Goal: Task Accomplishment & Management: Use online tool/utility

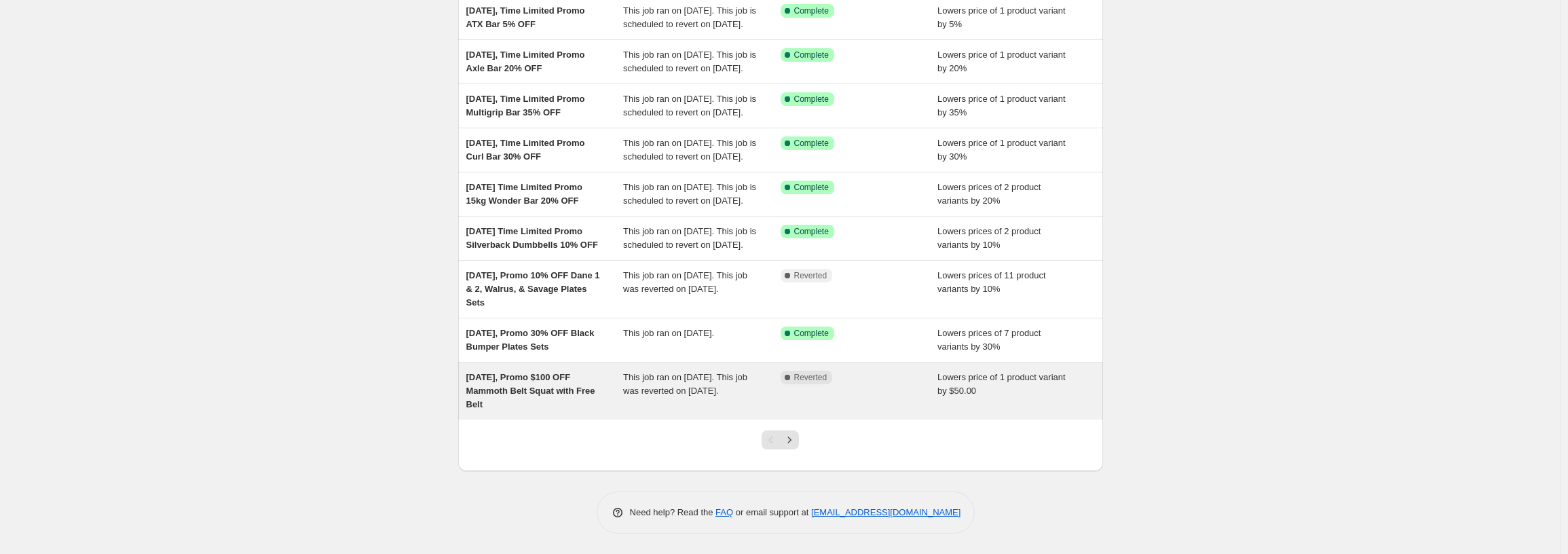
scroll to position [267, 0]
click at [530, 402] on div "[DATE], Promo $100 OFF Mammoth Belt Squat with Free Belt" at bounding box center [545, 391] width 158 height 41
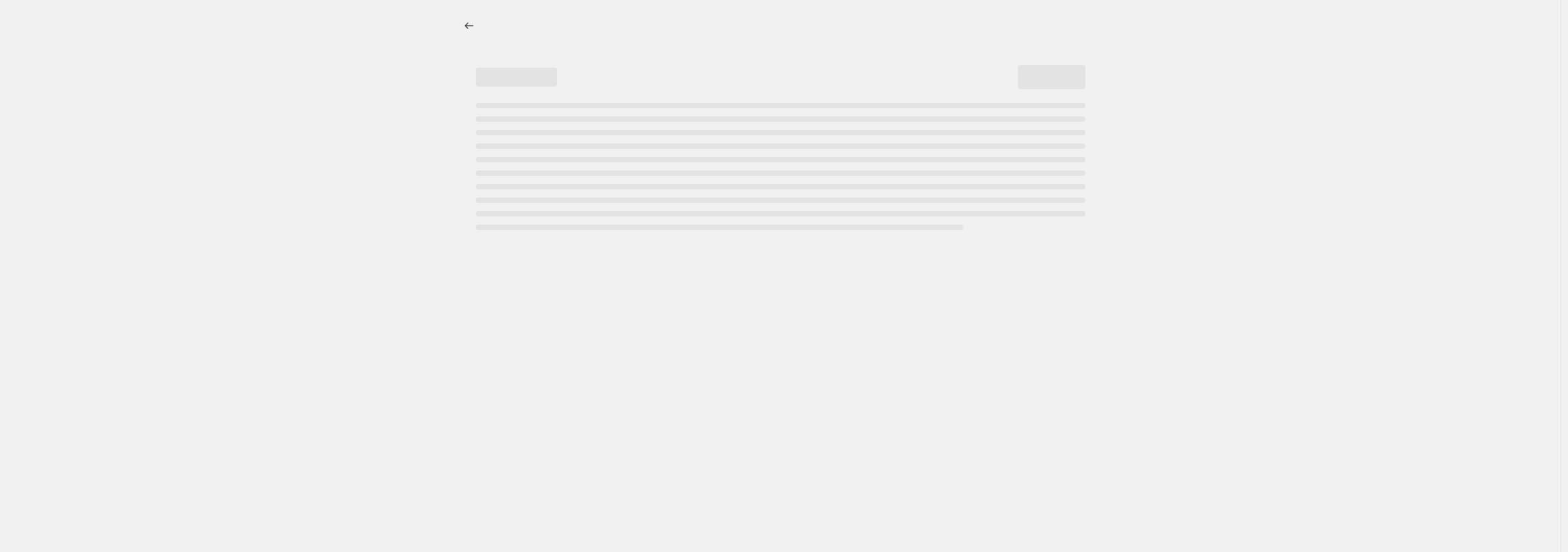
select select "by"
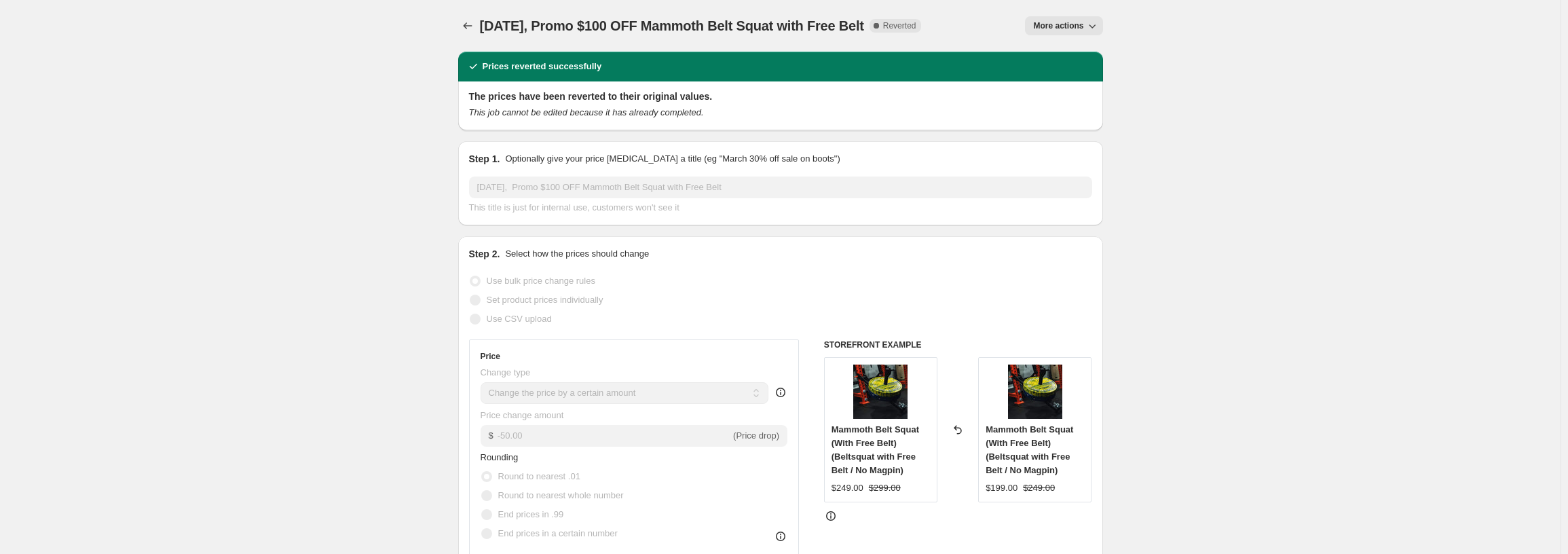
drag, startPoint x: 905, startPoint y: 25, endPoint x: 574, endPoint y: 27, distance: 331.0
click at [574, 27] on div "[DATE], Promo $100 OFF Mammoth Belt Squat with Free Belt Complete Reverted" at bounding box center [701, 26] width 442 height 19
copy span "Promo $100 OFF Mammoth Belt Squat with Free Belt"
click at [468, 23] on icon "Price change jobs" at bounding box center [467, 26] width 14 height 14
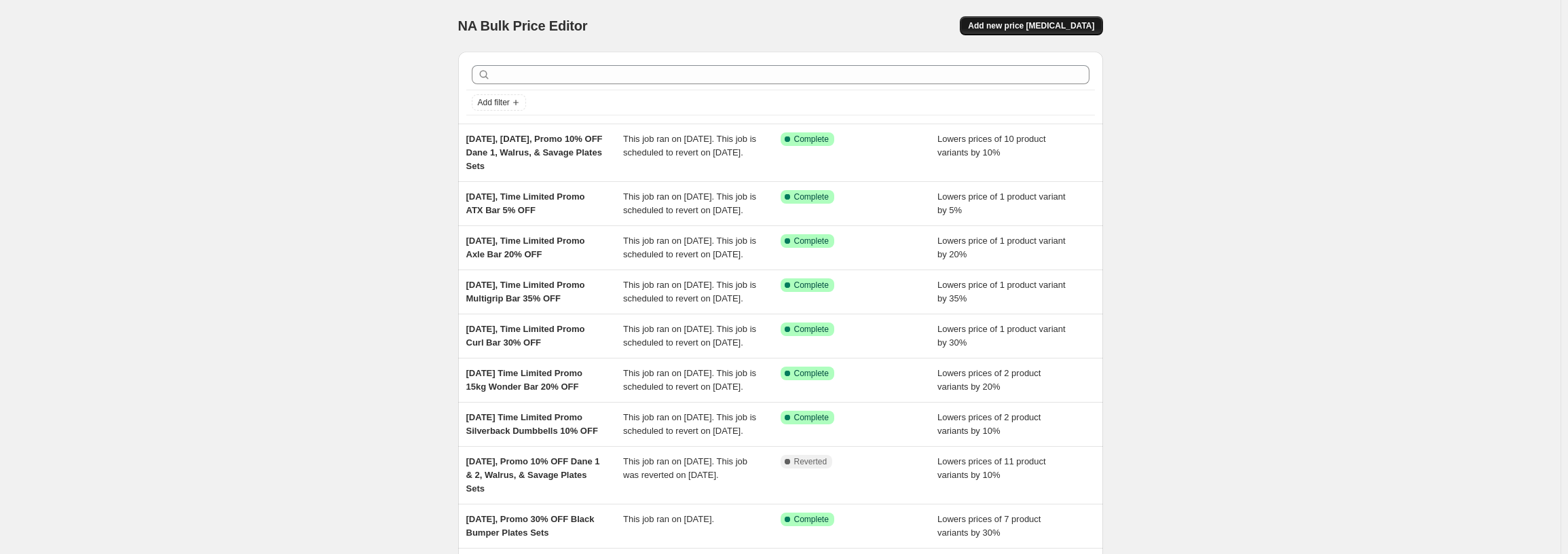
click at [1058, 33] on button "Add new price [MEDICAL_DATA]" at bounding box center [1031, 26] width 143 height 19
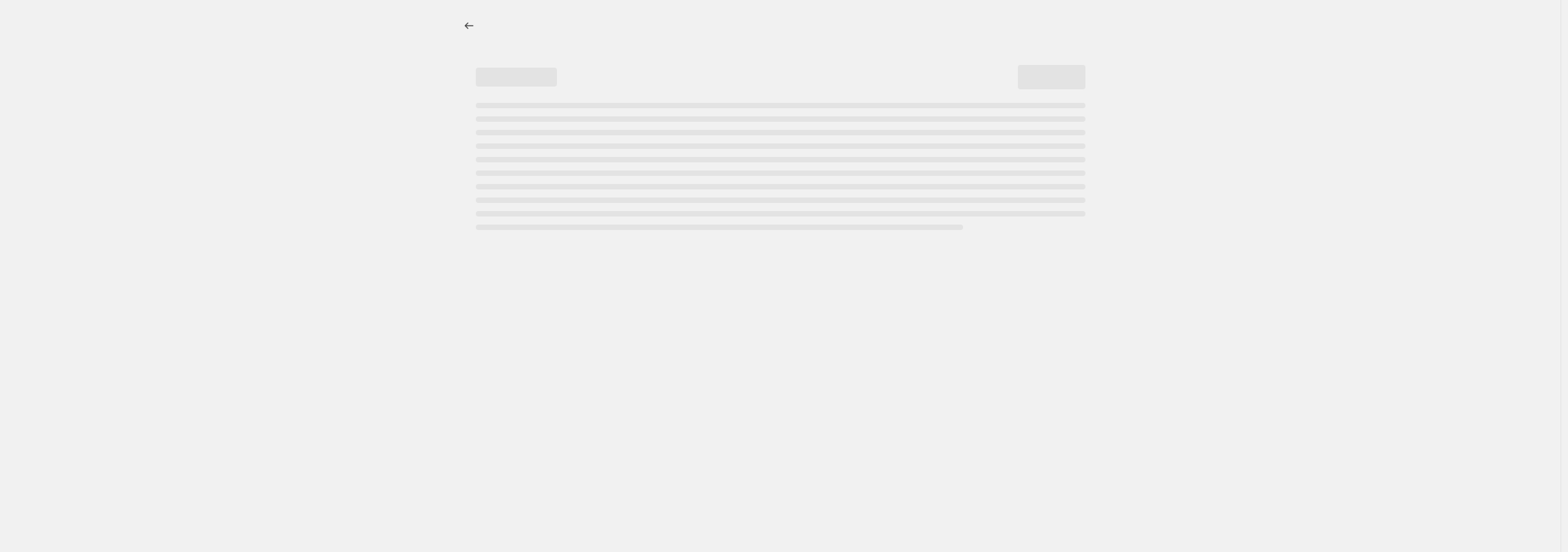
select select "percentage"
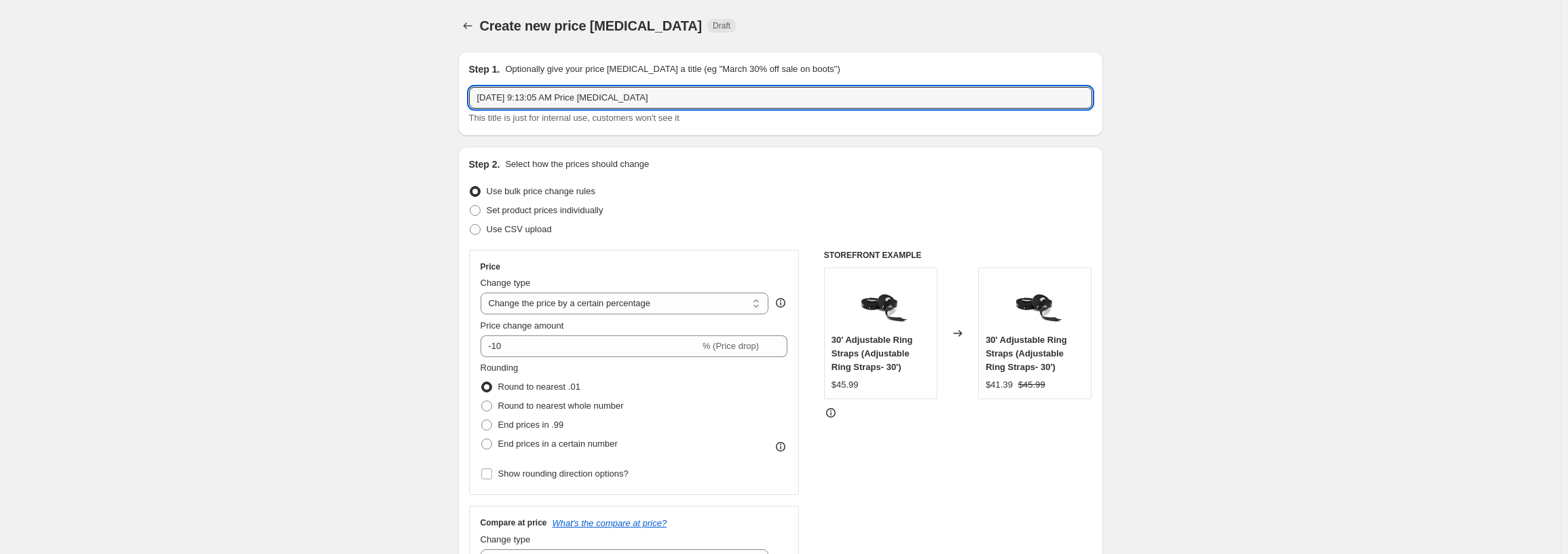
drag, startPoint x: 698, startPoint y: 99, endPoint x: 536, endPoint y: 109, distance: 162.3
click at [536, 109] on div "[DATE] 9:13:05 AM Price [MEDICAL_DATA] This title is just for internal use, cus…" at bounding box center [780, 106] width 623 height 38
paste input "Promo $100 OFF Mammoth Belt Squat with Free Belt"
click at [584, 92] on input "[DATE], Promo $100 OFF Mammoth Belt Squat with Free Belt" at bounding box center [780, 97] width 623 height 22
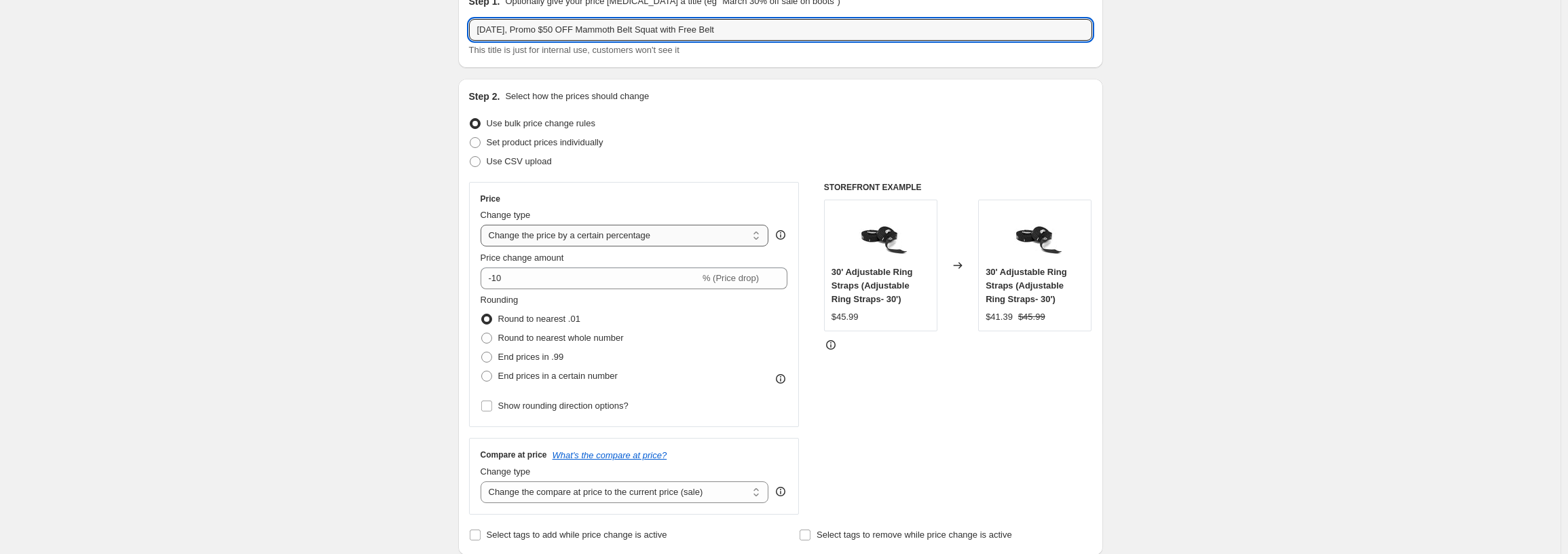
type input "[DATE], Promo $50 OFF Mammoth Belt Squat with Free Belt"
click at [584, 234] on select "Change the price to a certain amount Change the price by a certain amount Chang…" at bounding box center [625, 235] width 289 height 22
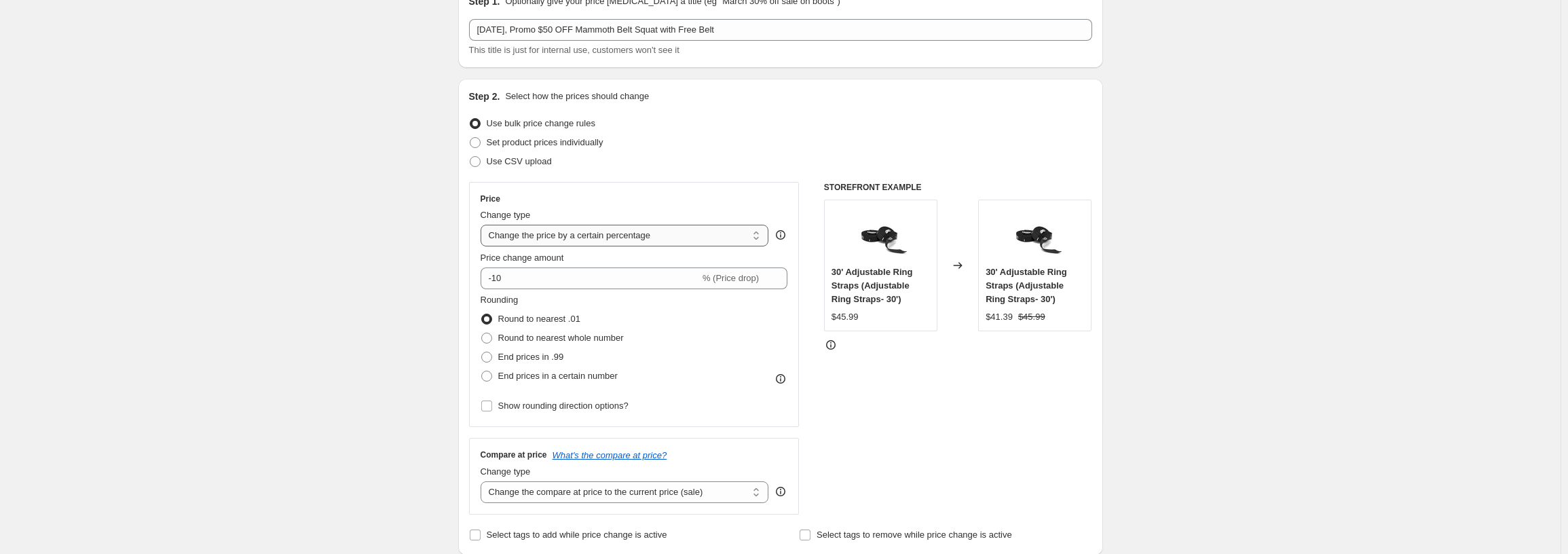
select select "by"
click at [483, 225] on select "Change the price to a certain amount Change the price by a certain amount Chang…" at bounding box center [625, 235] width 289 height 22
click at [528, 273] on input "-10.00" at bounding box center [603, 277] width 213 height 22
type input "-1"
type input "-50.00"
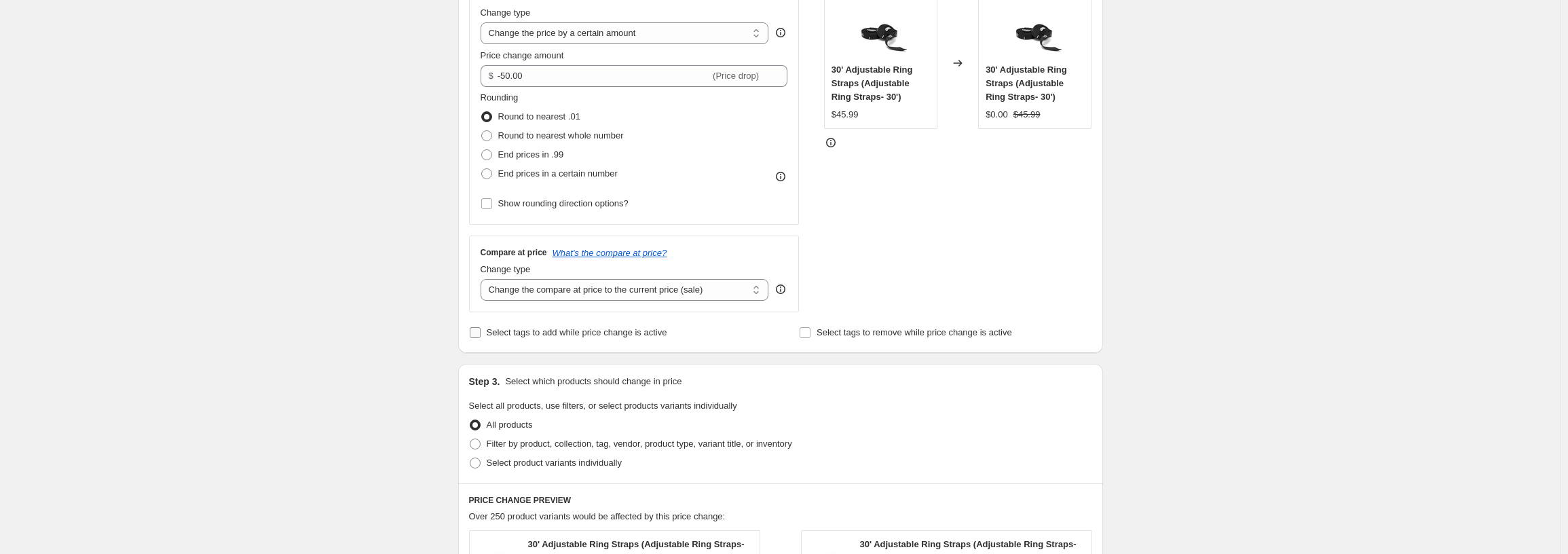
scroll to position [272, 0]
click at [590, 295] on select "Change the compare at price to the current price (sale) Change the compare at p…" at bounding box center [625, 288] width 289 height 22
click at [383, 334] on div "Create new price [MEDICAL_DATA]. This page is ready Create new price [MEDICAL_D…" at bounding box center [780, 417] width 1560 height 1378
click at [518, 461] on span "Select product variants individually" at bounding box center [553, 461] width 135 height 10
click at [470, 457] on input "Select product variants individually" at bounding box center [470, 456] width 1 height 1
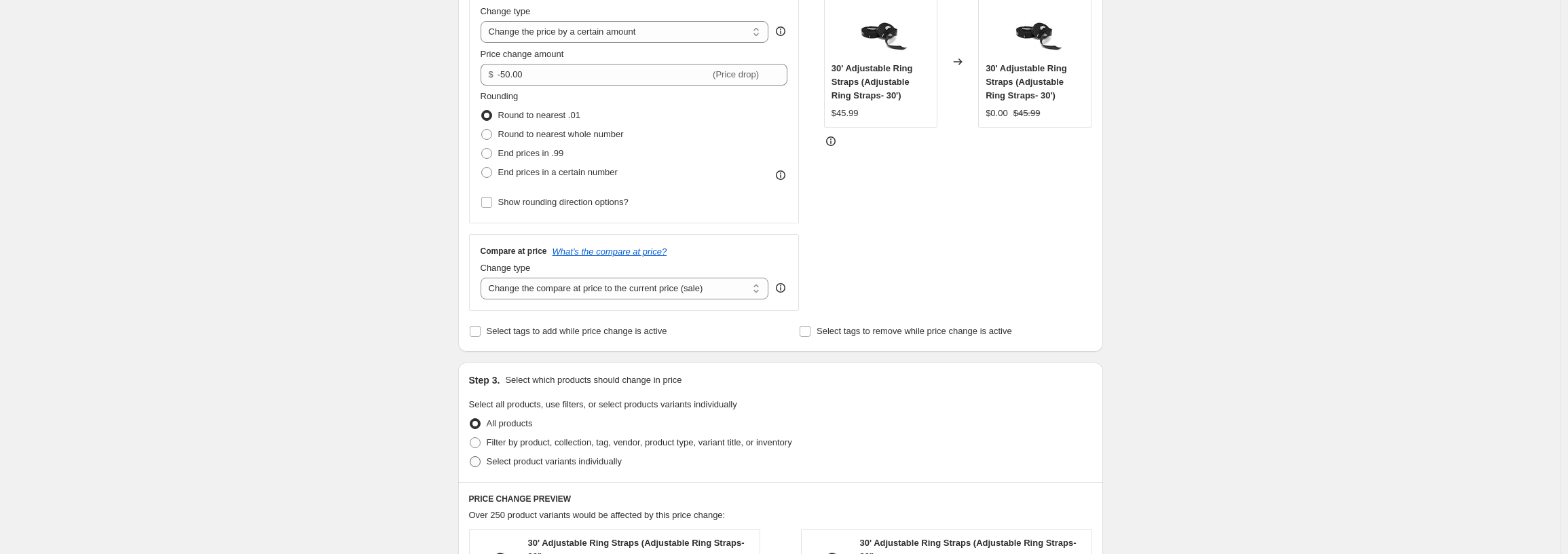
radio input "true"
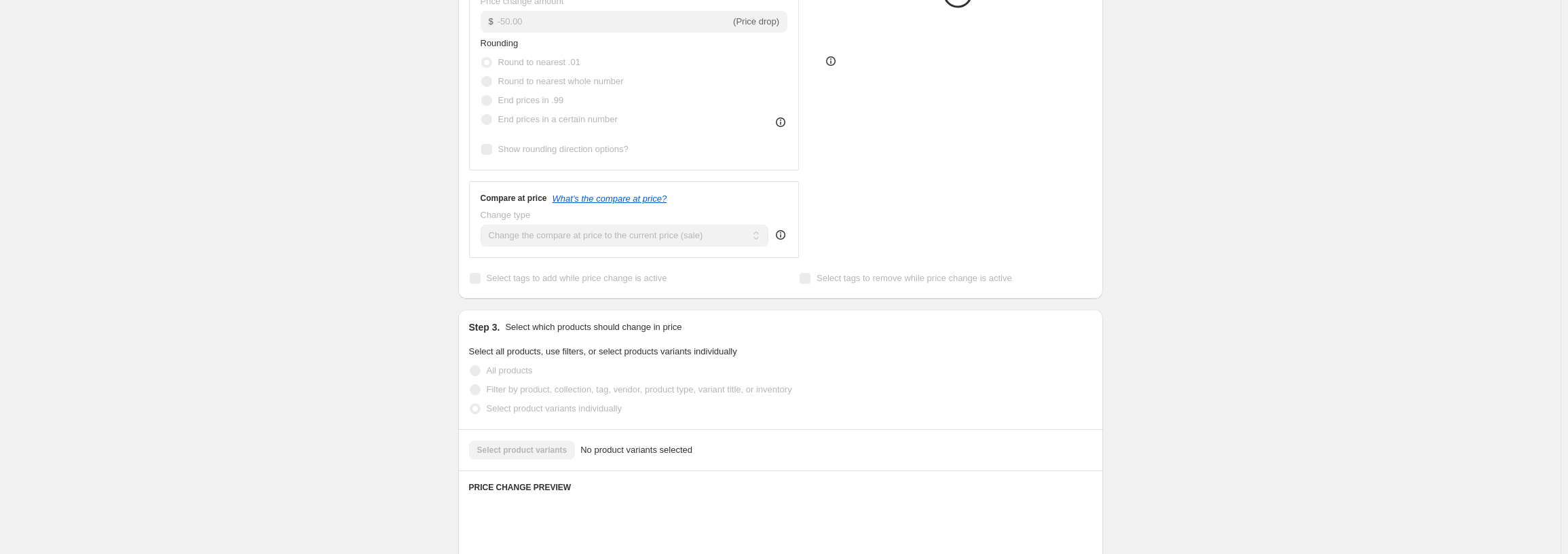
scroll to position [407, 0]
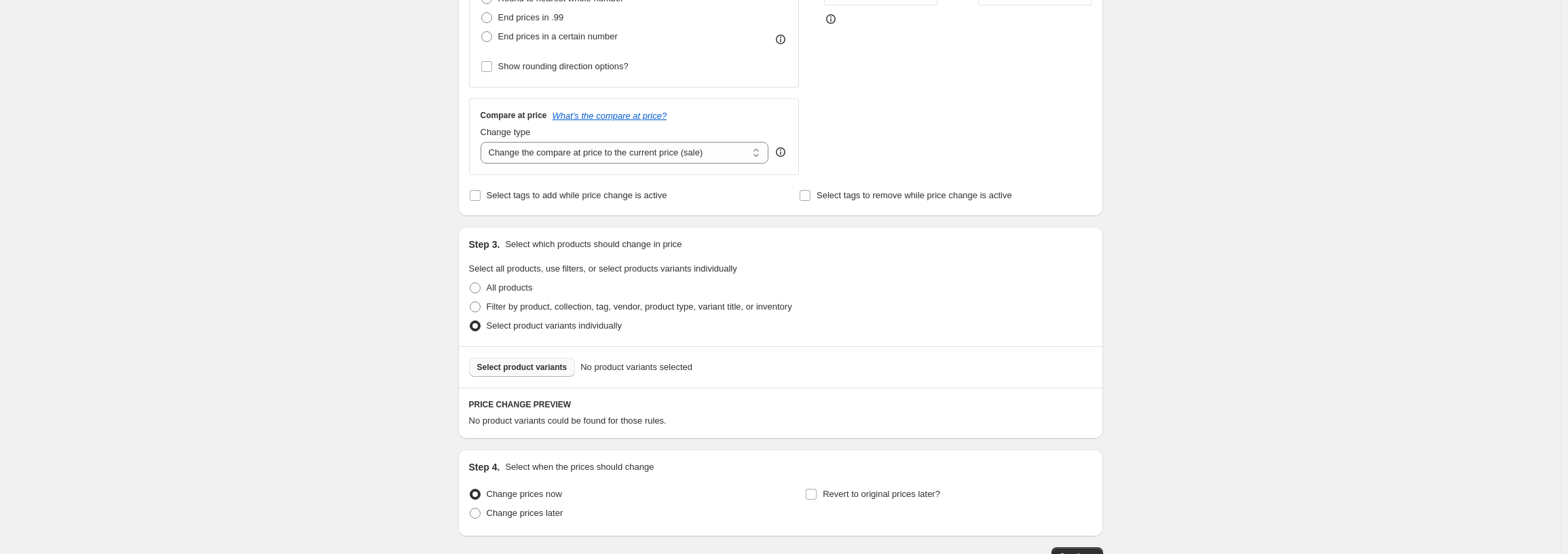
click at [547, 375] on button "Select product variants" at bounding box center [522, 367] width 107 height 19
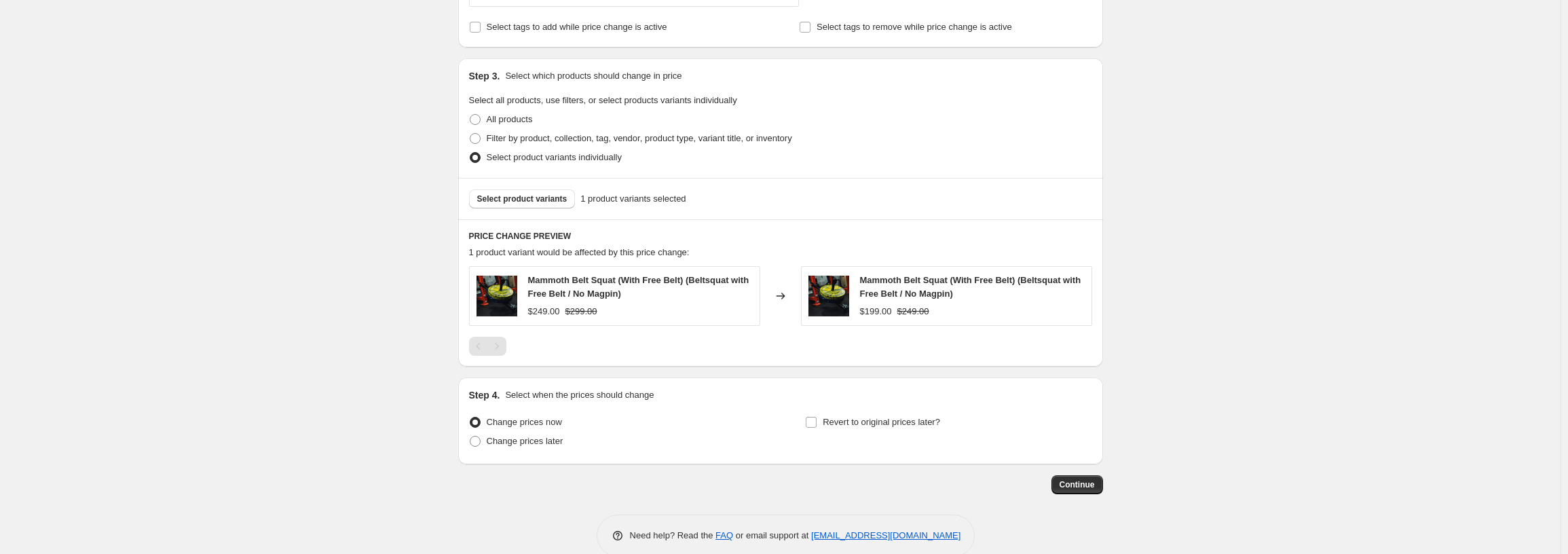
scroll to position [599, 0]
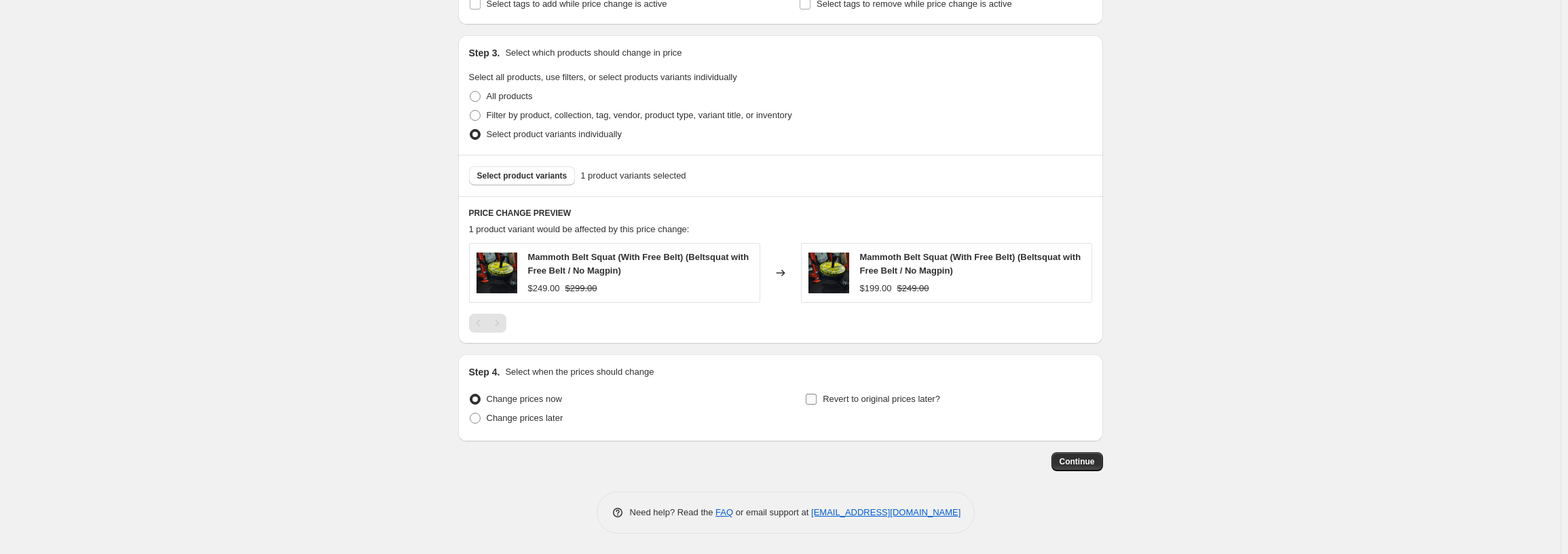
click at [815, 400] on input "Revert to original prices later?" at bounding box center [812, 399] width 11 height 11
checkbox input "true"
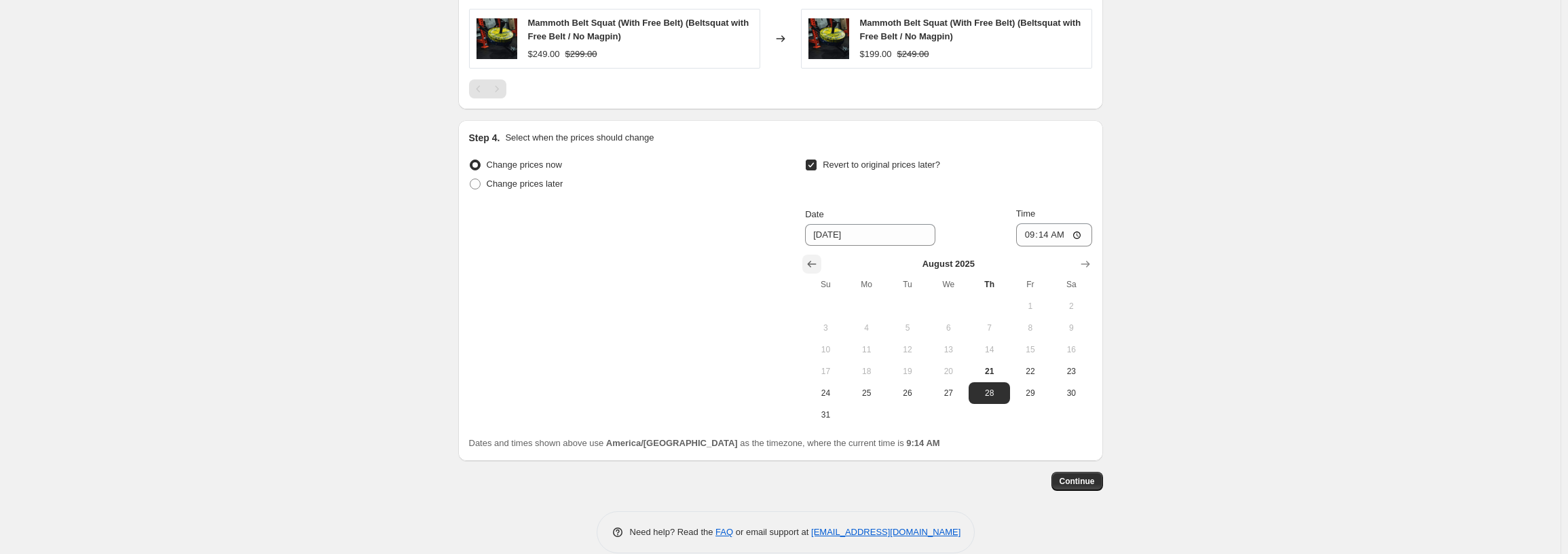
scroll to position [853, 0]
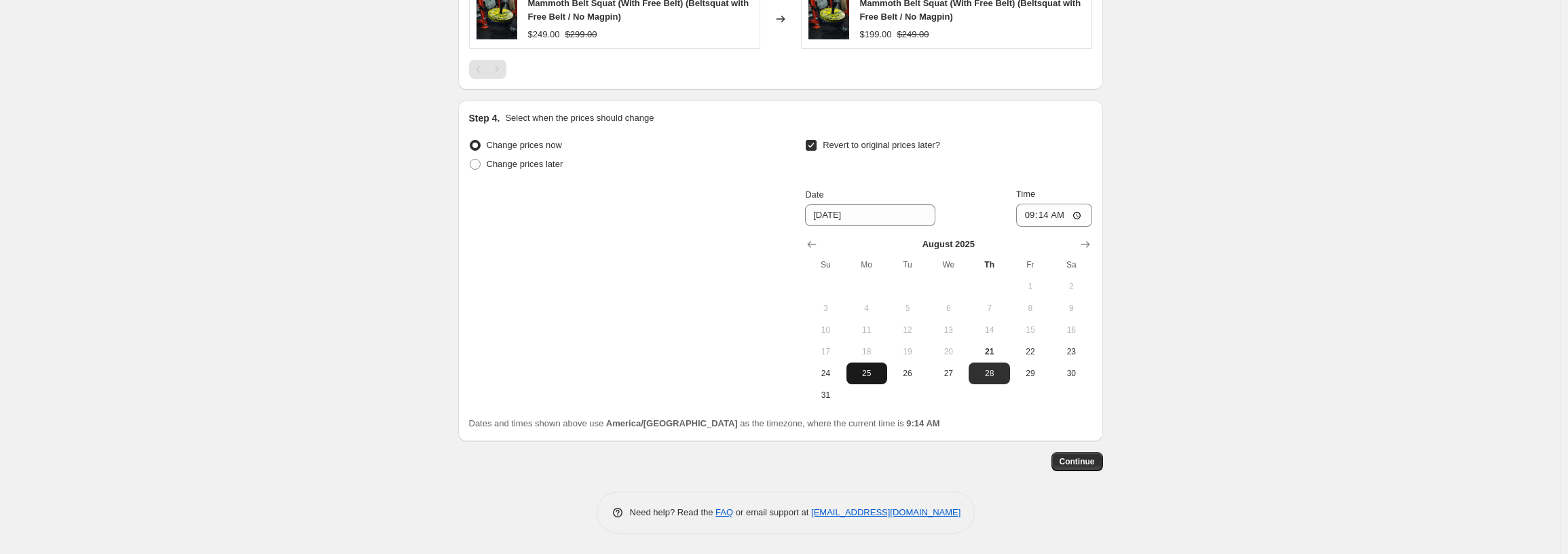
click at [874, 376] on span "25" at bounding box center [867, 373] width 29 height 11
type input "[DATE]"
click at [1038, 217] on input "09:14" at bounding box center [1054, 214] width 76 height 23
type input "05:00"
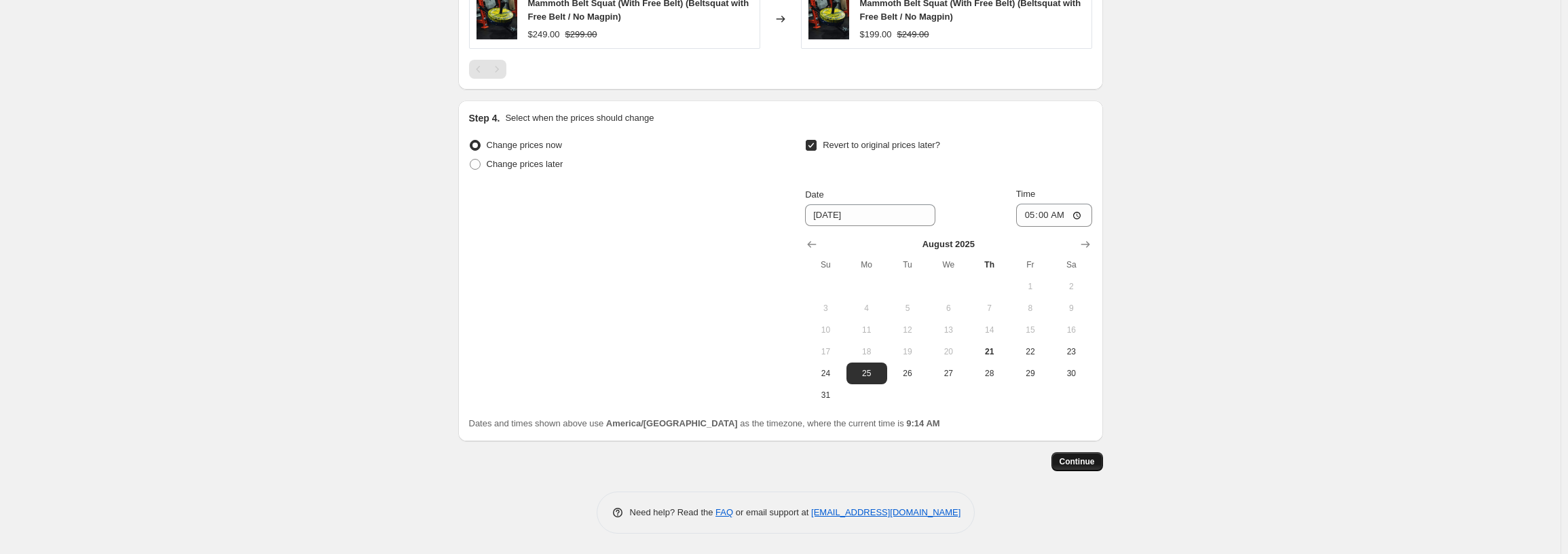
click at [1063, 460] on button "Continue" at bounding box center [1077, 462] width 52 height 19
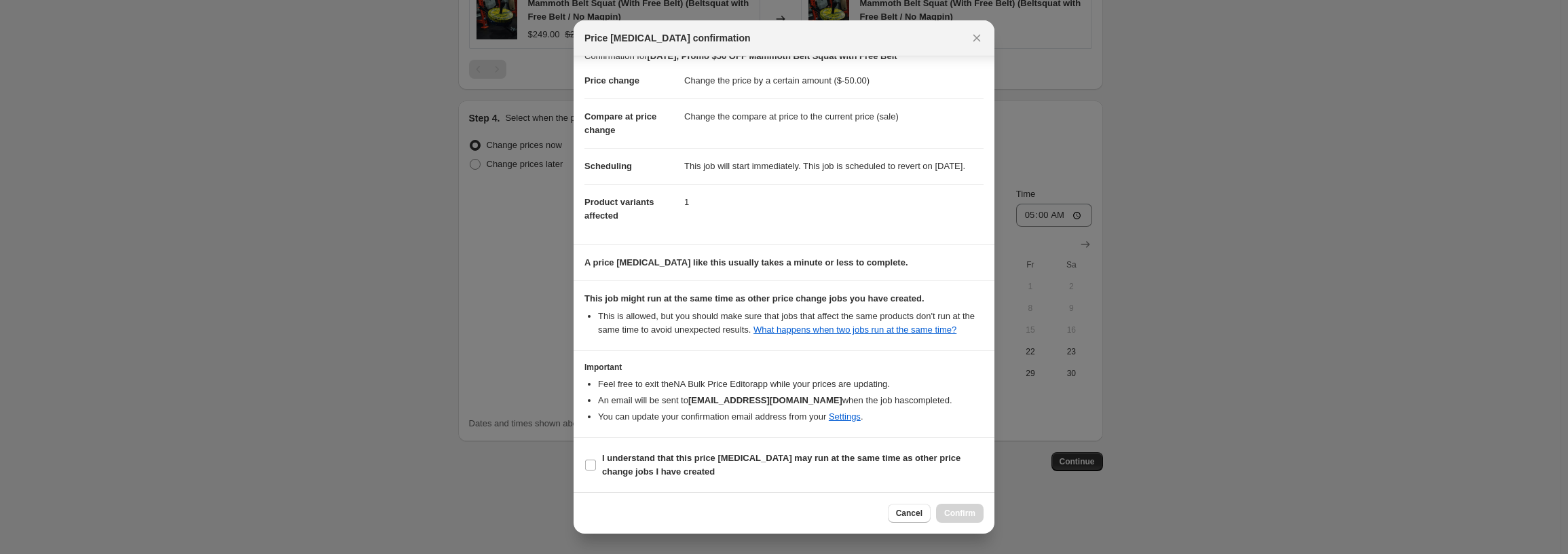
scroll to position [31, 0]
click at [610, 464] on span "I understand that this price [MEDICAL_DATA] may run at the same time as other p…" at bounding box center [792, 465] width 382 height 27
click at [596, 464] on input "I understand that this price [MEDICAL_DATA] may run at the same time as other p…" at bounding box center [591, 465] width 11 height 11
checkbox input "true"
click at [956, 510] on span "Confirm" at bounding box center [959, 513] width 31 height 11
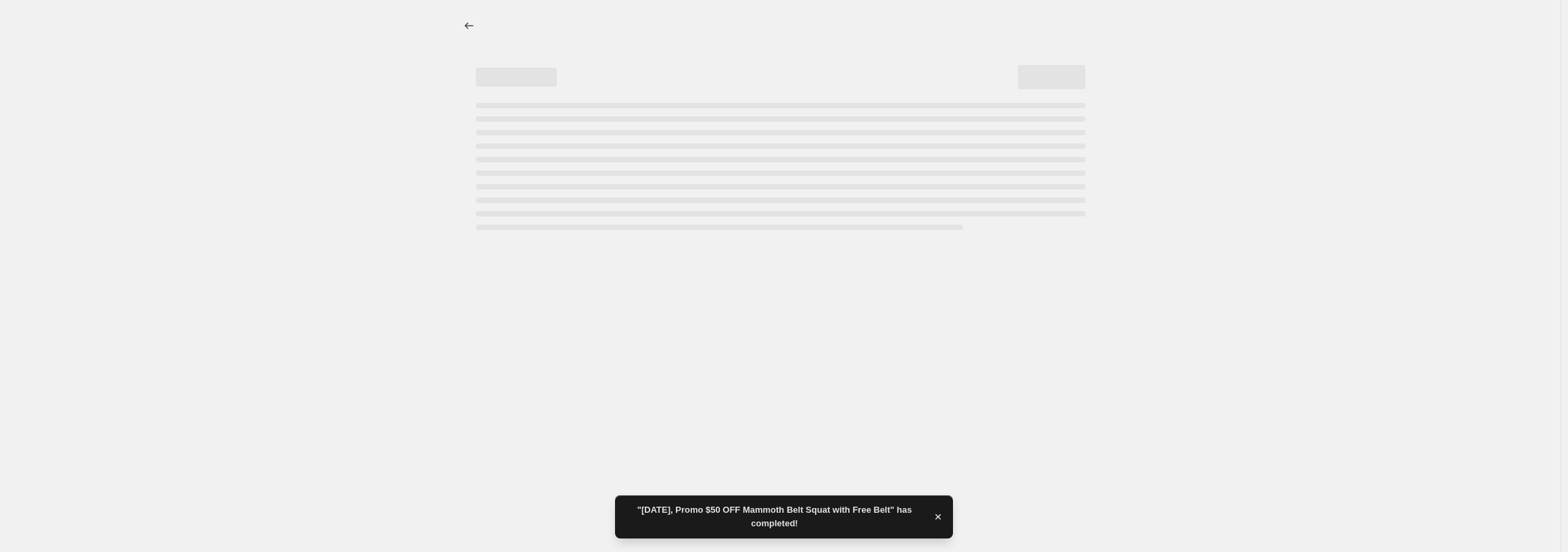
select select "by"
